Goal: Find specific page/section: Find specific page/section

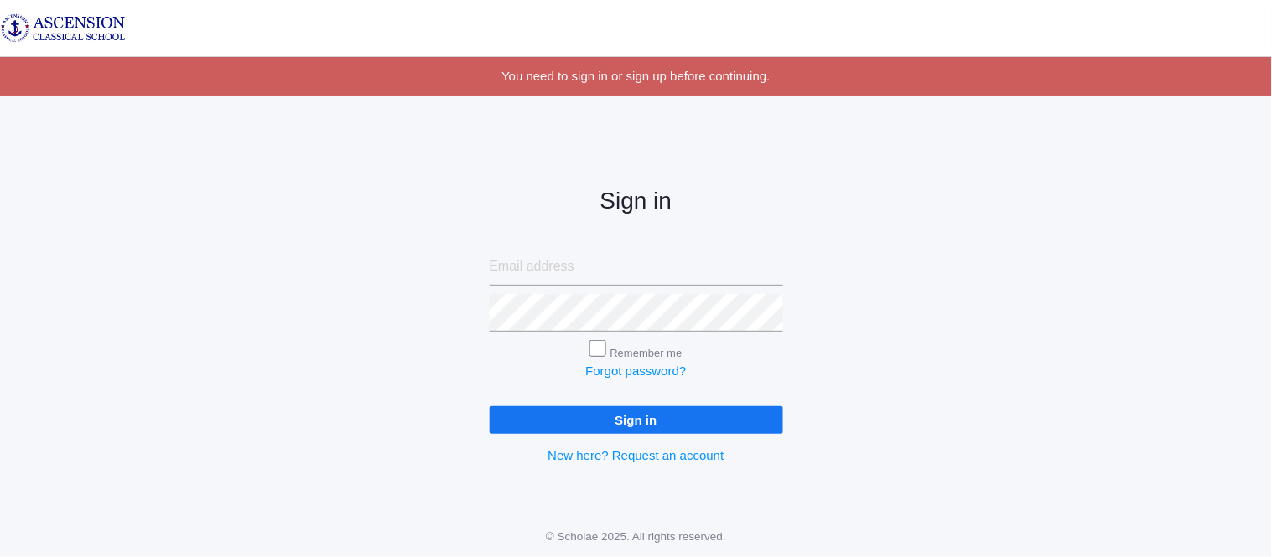
type input "[EMAIL_ADDRESS][DOMAIN_NAME]"
click at [549, 416] on input "Sign in" at bounding box center [636, 421] width 293 height 28
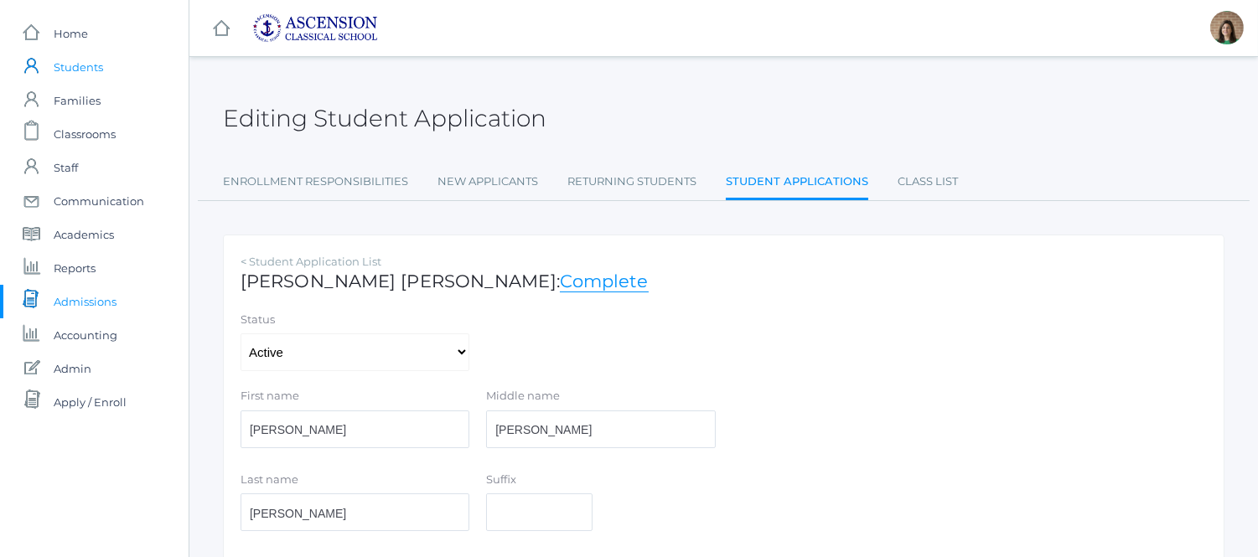
click at [93, 65] on span "Students" at bounding box center [78, 67] width 49 height 34
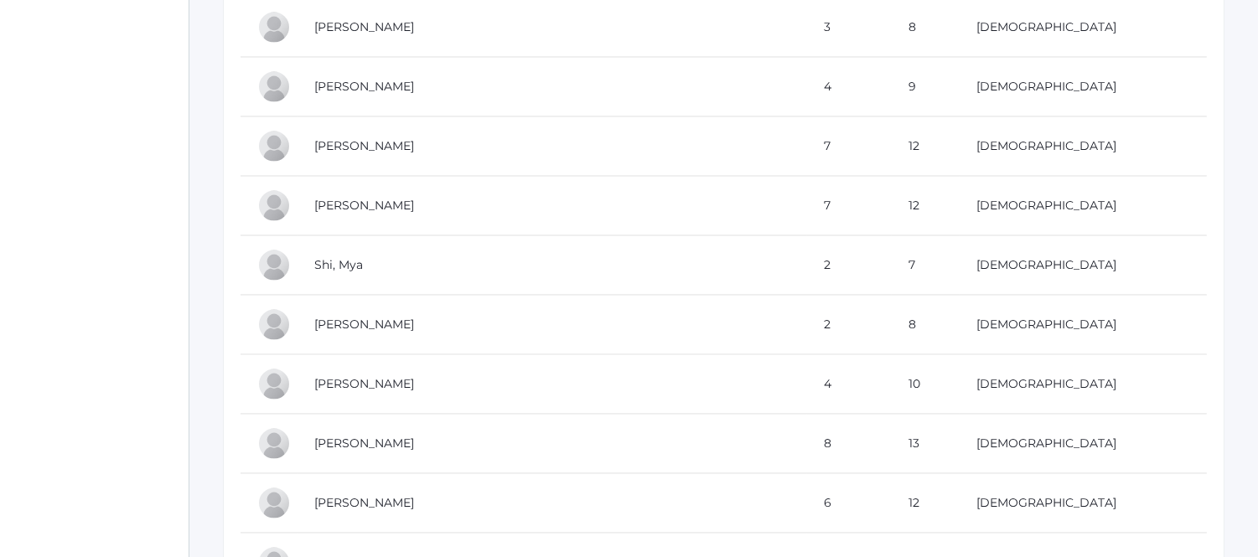
scroll to position [6054, 0]
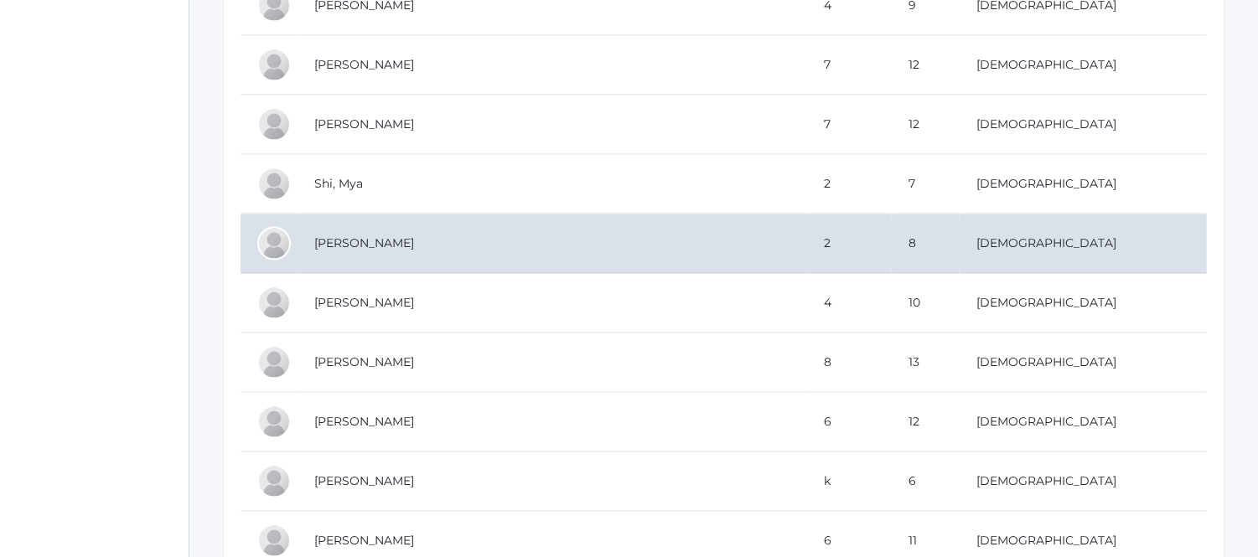
click at [432, 248] on td "Shields, Nolan" at bounding box center [553, 244] width 510 height 60
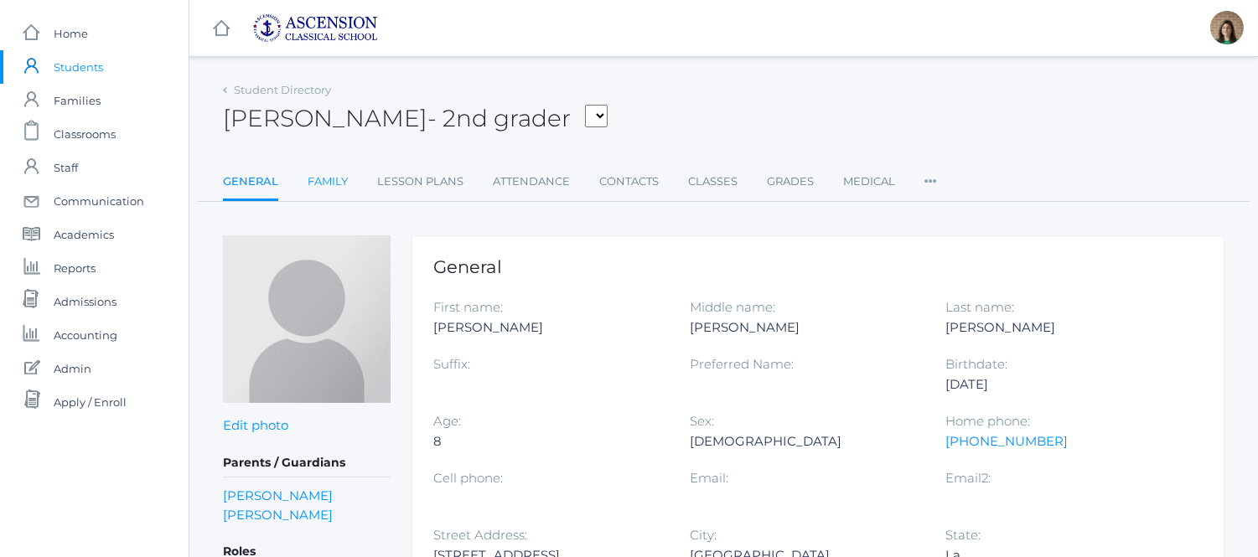
click at [337, 188] on link "Family" at bounding box center [328, 182] width 40 height 34
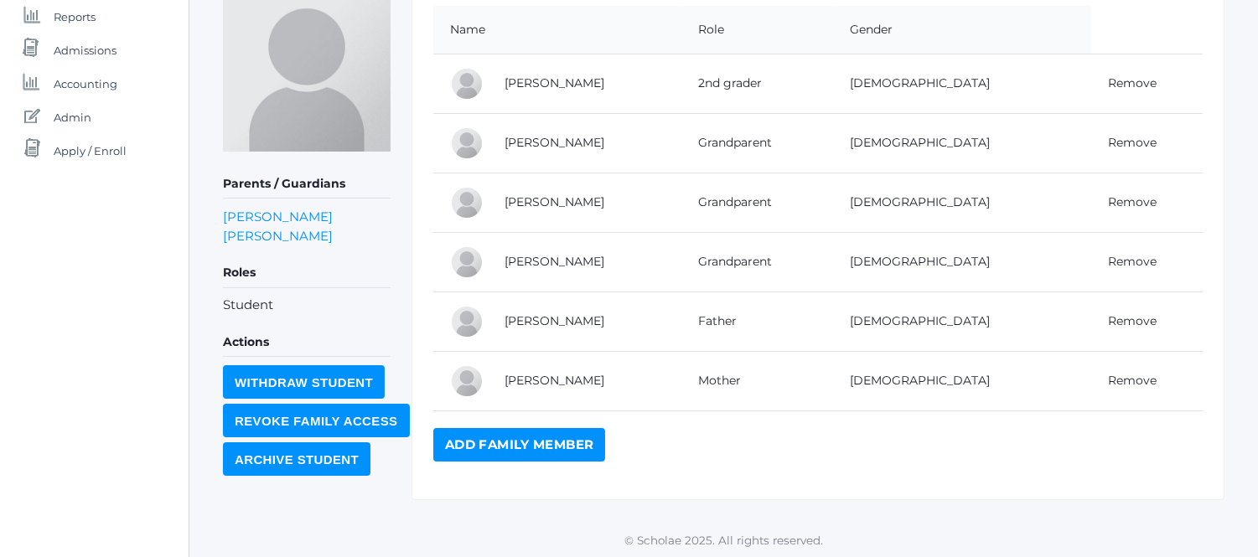
scroll to position [254, 0]
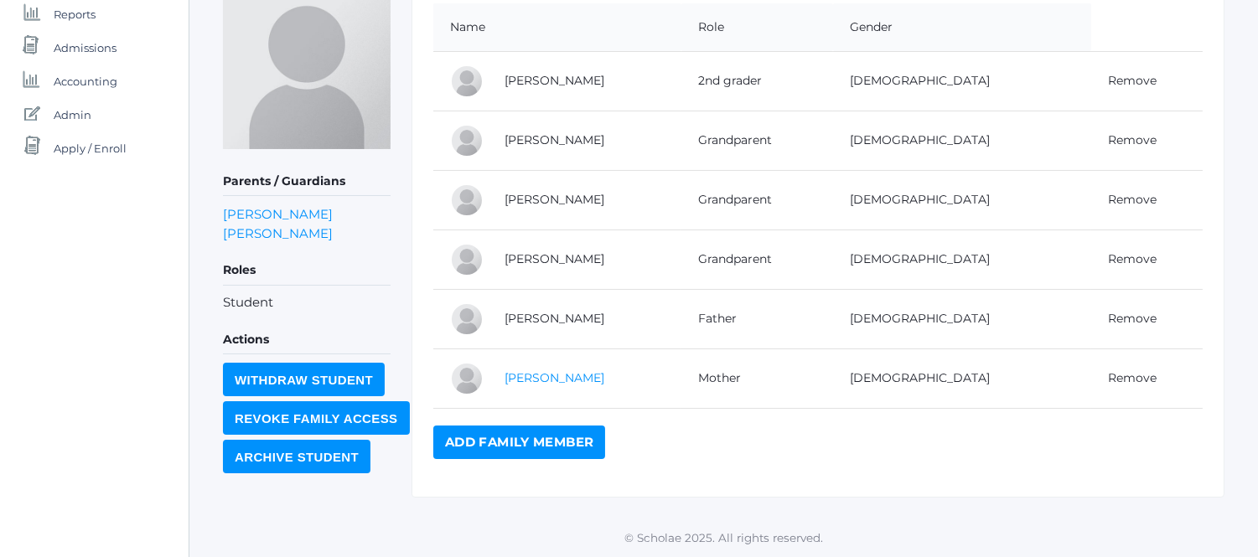
click at [568, 382] on link "Janice Shields" at bounding box center [555, 378] width 100 height 15
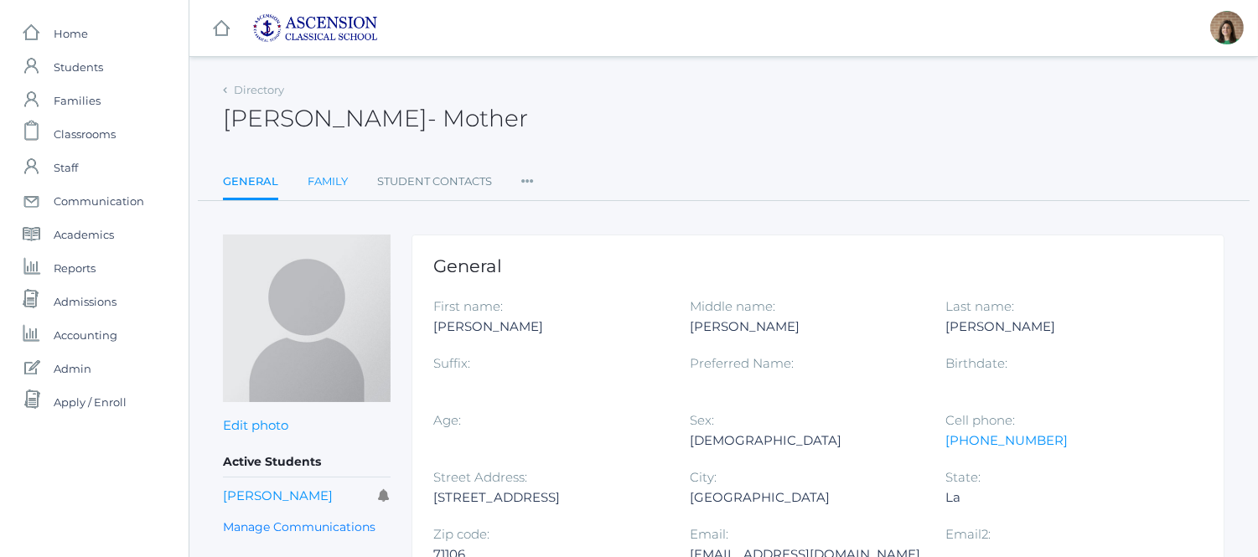
click at [334, 174] on link "Family" at bounding box center [328, 182] width 40 height 34
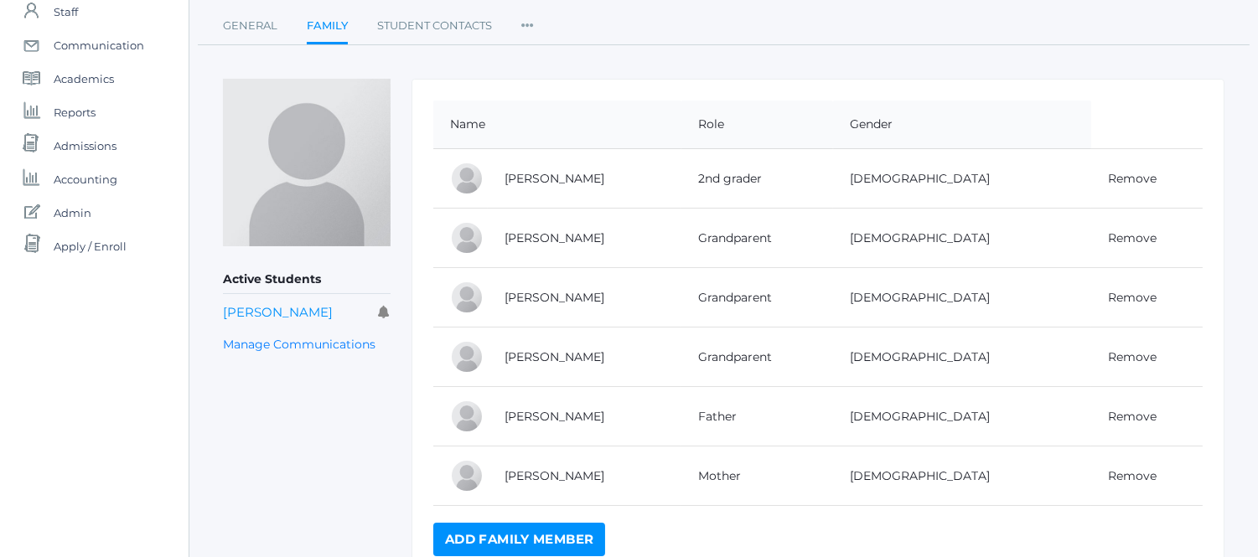
scroll to position [186, 0]
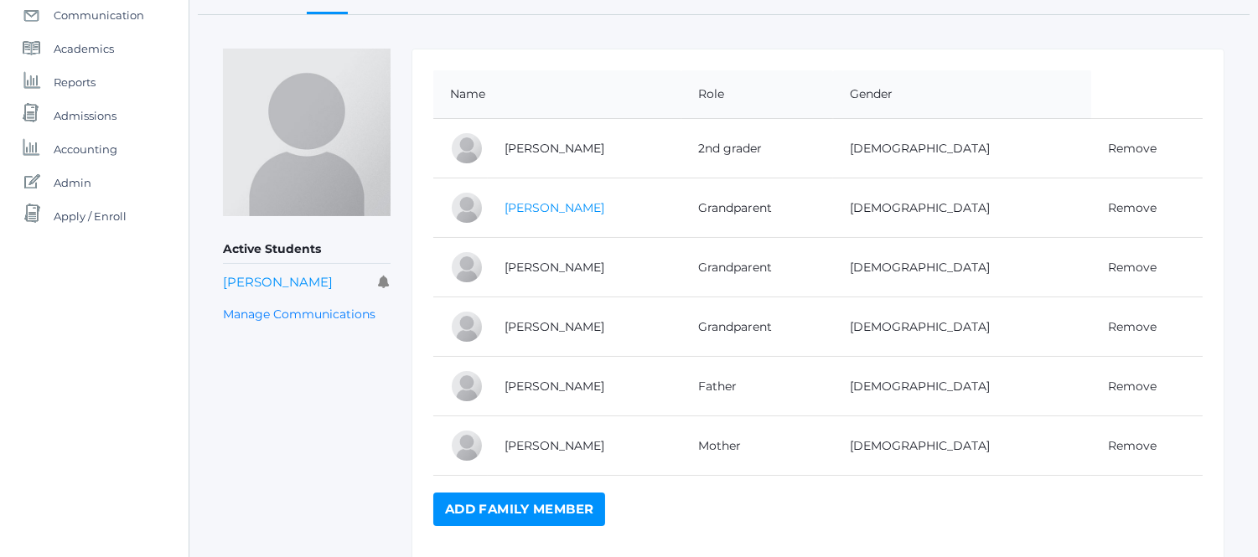
click at [573, 208] on link "Terry Shields" at bounding box center [555, 207] width 100 height 15
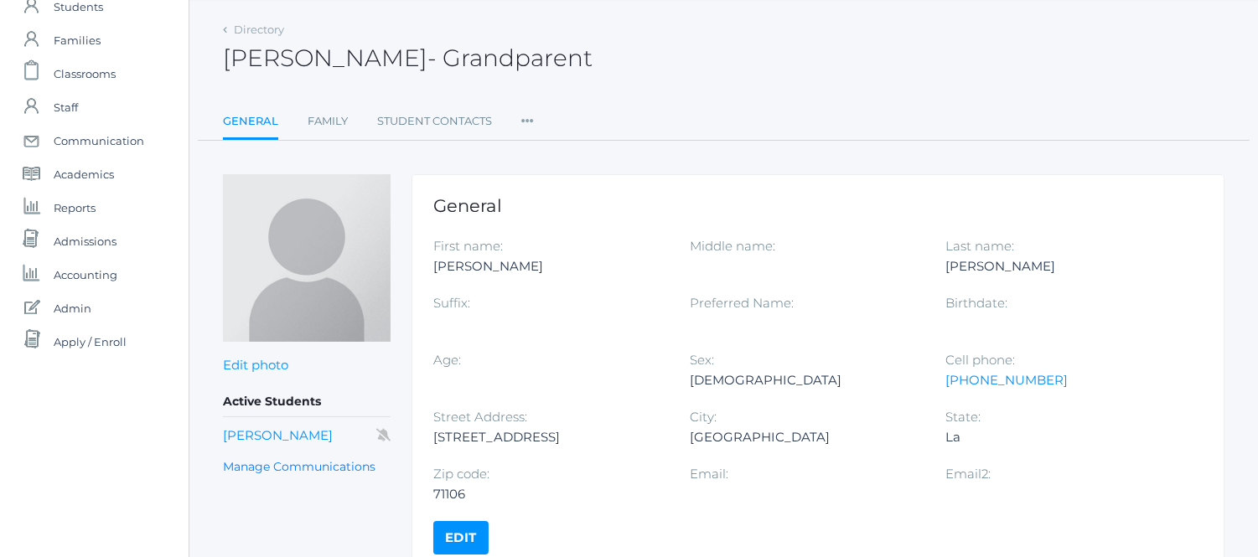
scroll to position [139, 0]
